Goal: Use online tool/utility: Utilize a website feature to perform a specific function

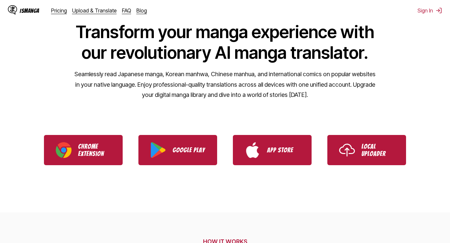
scroll to position [66, 0]
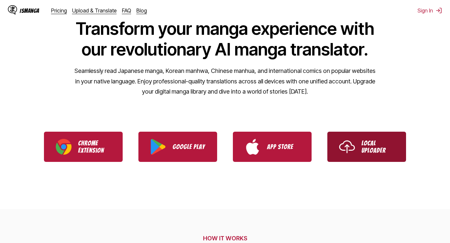
click at [372, 144] on p "Local Uploader" at bounding box center [377, 146] width 33 height 14
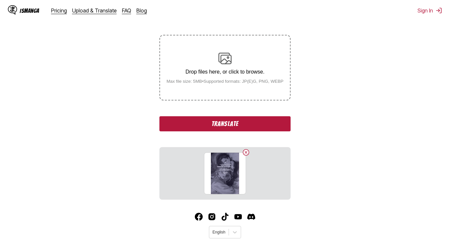
scroll to position [131, 0]
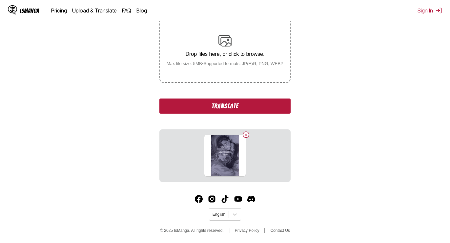
click at [227, 109] on button "Translate" at bounding box center [224, 105] width 131 height 15
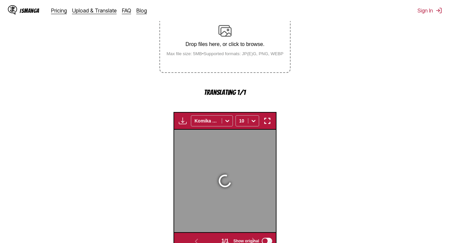
scroll to position [223, 0]
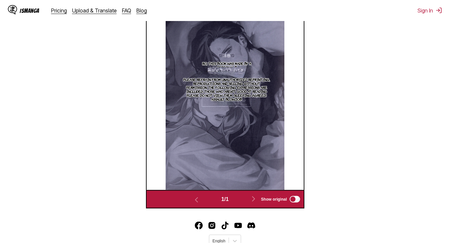
click at [251, 170] on img at bounding box center [225, 102] width 118 height 174
click at [230, 94] on p "Please refrain from unauthorized reprinting, reproductions and selling without …" at bounding box center [226, 89] width 91 height 26
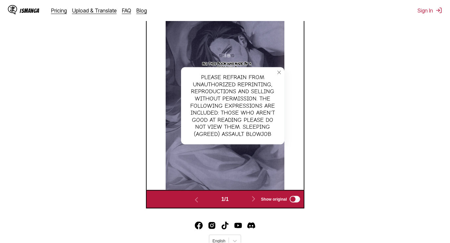
click at [229, 70] on p "Ro, this book was made by a personal B" at bounding box center [226, 65] width 65 height 10
click at [278, 60] on img at bounding box center [225, 102] width 118 height 174
click at [278, 75] on icon "close-tooltip" at bounding box center [279, 72] width 5 height 5
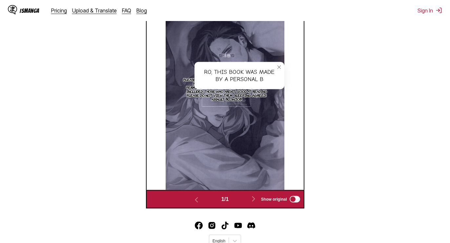
click at [277, 70] on icon "close-tooltip" at bounding box center [279, 67] width 5 height 5
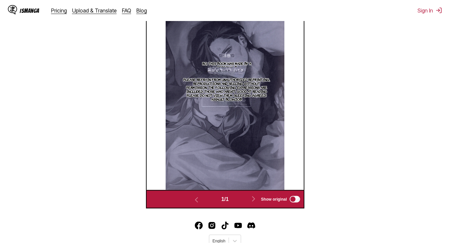
click at [237, 80] on section "Please refrain from unauthorized reprinting, reproductions and selling without …" at bounding box center [226, 89] width 91 height 44
click at [233, 70] on p "Ro, this book was made by a personal B" at bounding box center [226, 65] width 65 height 10
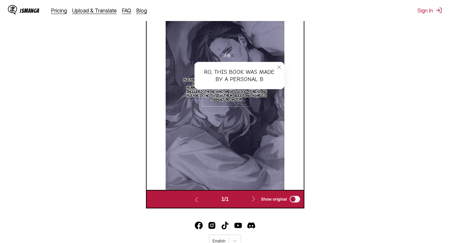
click at [279, 70] on icon "close-tooltip" at bounding box center [279, 67] width 5 height 5
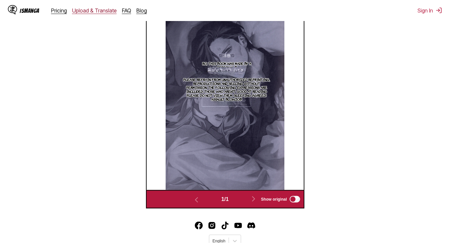
click at [97, 11] on link "Upload & Translate" at bounding box center [94, 10] width 45 height 7
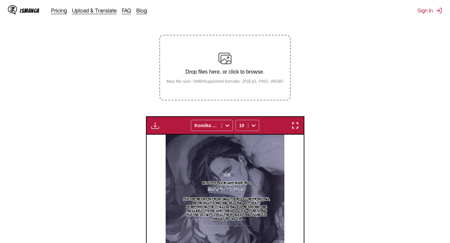
scroll to position [103, 0]
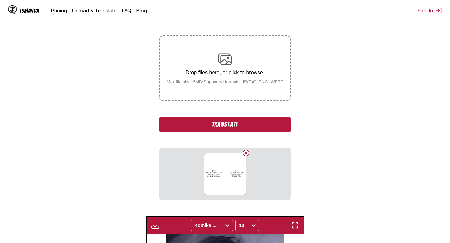
click at [234, 132] on button "Translate" at bounding box center [224, 124] width 131 height 15
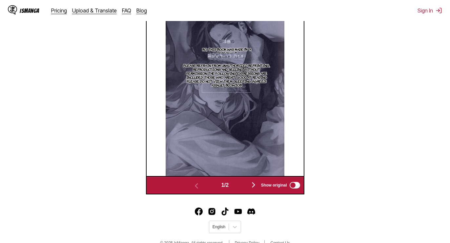
scroll to position [239, 0]
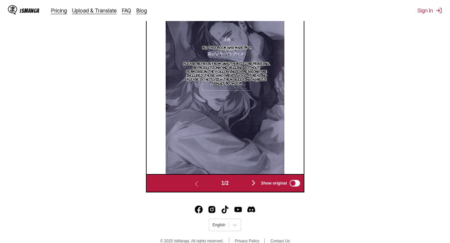
click at [254, 187] on img "button" at bounding box center [253, 183] width 8 height 8
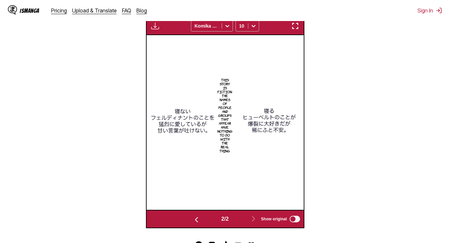
scroll to position [202, 0]
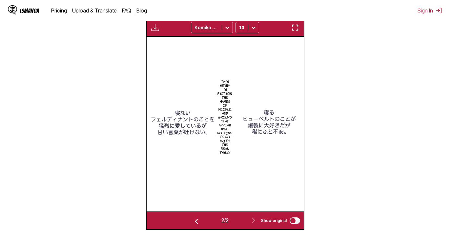
click at [229, 136] on p "This story is fiction. The names of people and groups that appear have nothing …" at bounding box center [225, 116] width 18 height 77
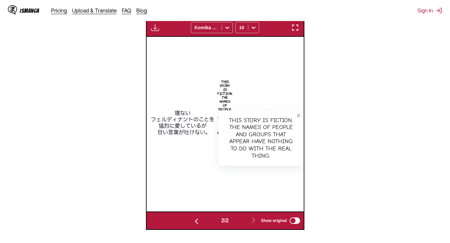
click at [298, 118] on icon "close-tooltip" at bounding box center [298, 115] width 5 height 5
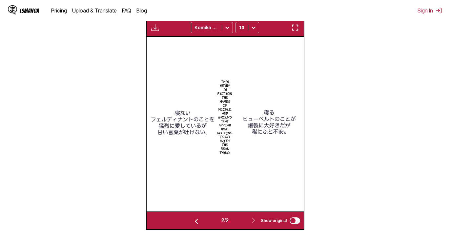
click at [272, 136] on img at bounding box center [225, 124] width 157 height 34
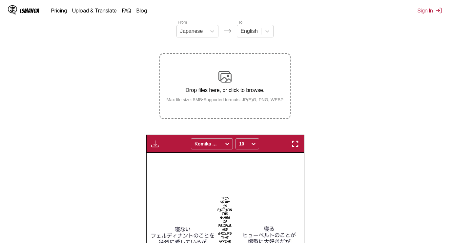
scroll to position [84, 0]
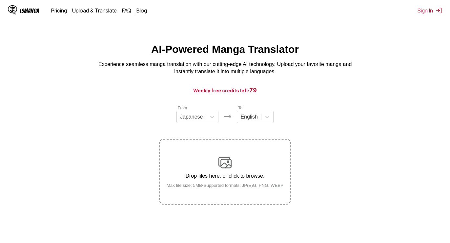
scroll to position [80, 0]
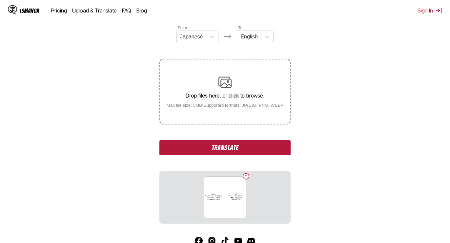
click at [214, 155] on button "Translate" at bounding box center [224, 147] width 131 height 15
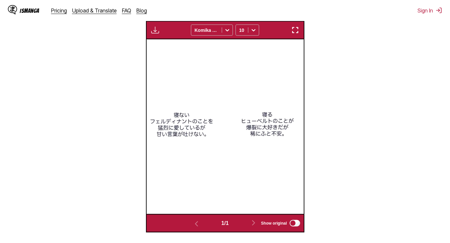
scroll to position [199, 0]
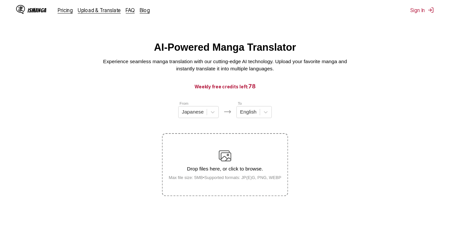
scroll to position [80, 0]
